Goal: Contribute content: Contribute content

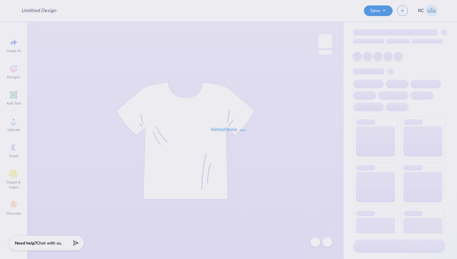
type input "scr regionals 2"
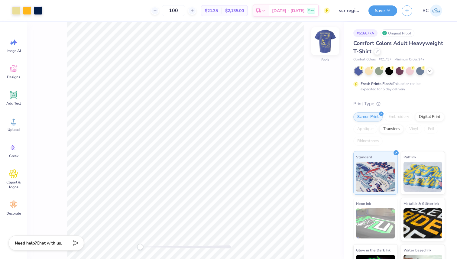
click at [320, 37] on img at bounding box center [325, 41] width 24 height 24
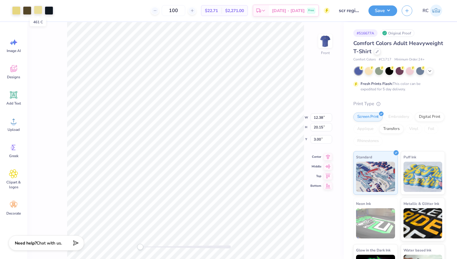
click at [40, 7] on div at bounding box center [38, 10] width 8 height 8
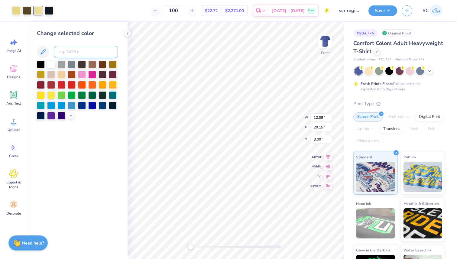
click at [81, 54] on input at bounding box center [86, 52] width 64 height 12
type input "460"
click at [316, 240] on icon at bounding box center [315, 241] width 5 height 5
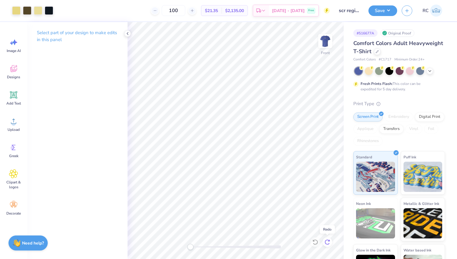
click at [328, 243] on icon at bounding box center [327, 242] width 6 height 6
click at [330, 239] on div at bounding box center [328, 242] width 10 height 10
click at [391, 11] on button "Save" at bounding box center [383, 10] width 29 height 11
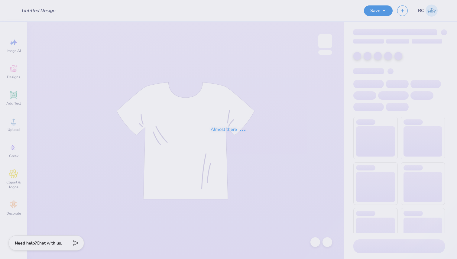
type input "scr regionals 2"
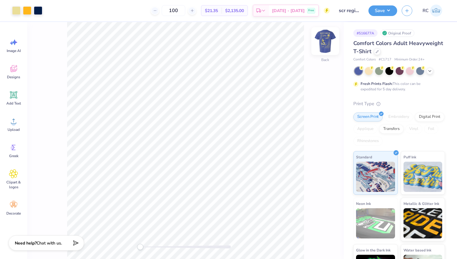
click at [323, 37] on img at bounding box center [325, 41] width 24 height 24
click at [40, 11] on div at bounding box center [38, 10] width 8 height 8
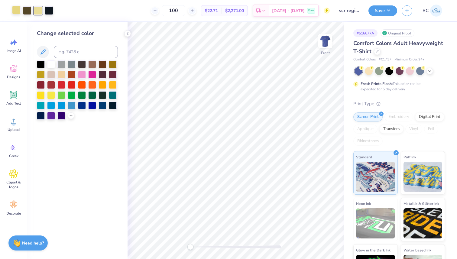
click at [14, 12] on div at bounding box center [16, 10] width 8 height 8
click at [87, 55] on input at bounding box center [86, 52] width 64 height 12
type input "461"
click at [314, 240] on icon at bounding box center [315, 242] width 6 height 6
click at [87, 47] on input at bounding box center [86, 52] width 64 height 12
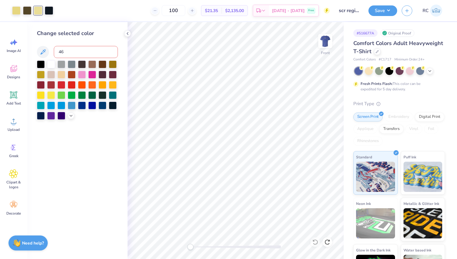
type input "460"
click at [396, 8] on button "Save" at bounding box center [383, 10] width 29 height 11
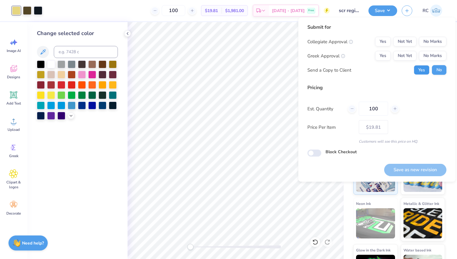
click at [423, 70] on button "Yes" at bounding box center [422, 70] width 16 height 10
click at [433, 52] on button "No Marks" at bounding box center [433, 56] width 28 height 10
click at [434, 36] on div "Submit for Collegiate Approval Yes Not Yet No Marks Greek Approval Yes Not Yet …" at bounding box center [377, 52] width 139 height 56
click at [438, 43] on button "No Marks" at bounding box center [433, 42] width 28 height 10
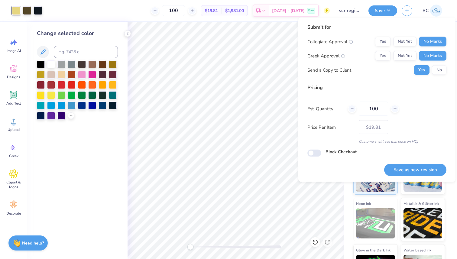
click at [425, 167] on button "Save as new revision" at bounding box center [415, 170] width 62 height 12
type input "$19.81"
